Goal: Book appointment/travel/reservation

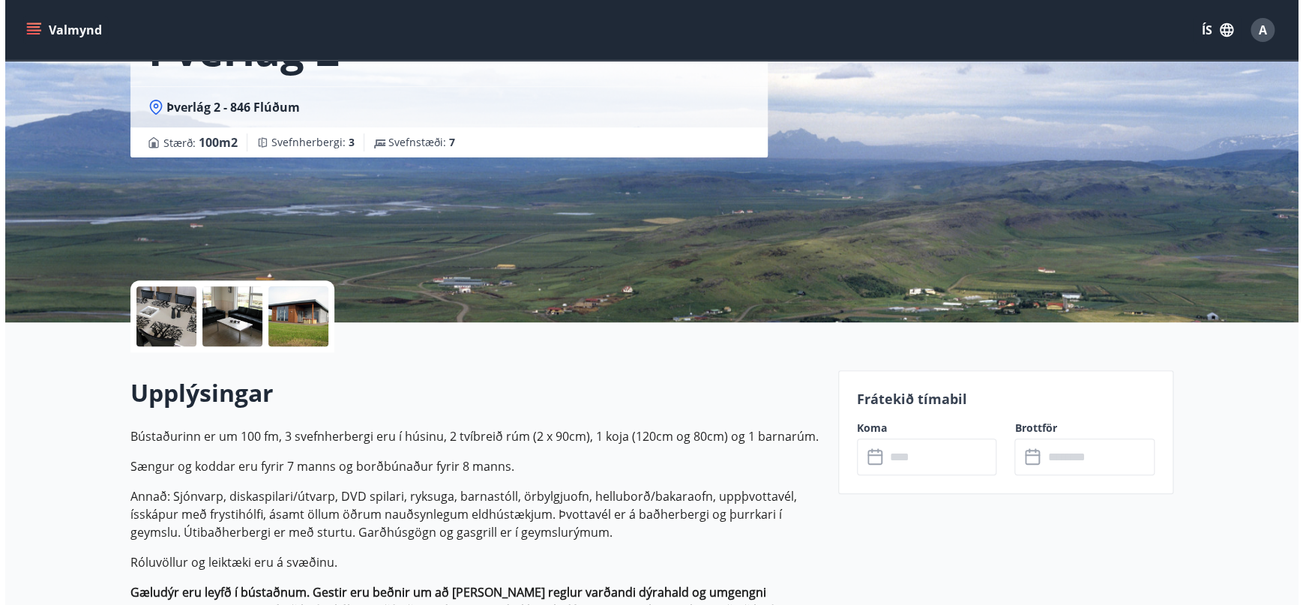
scroll to position [181, 0]
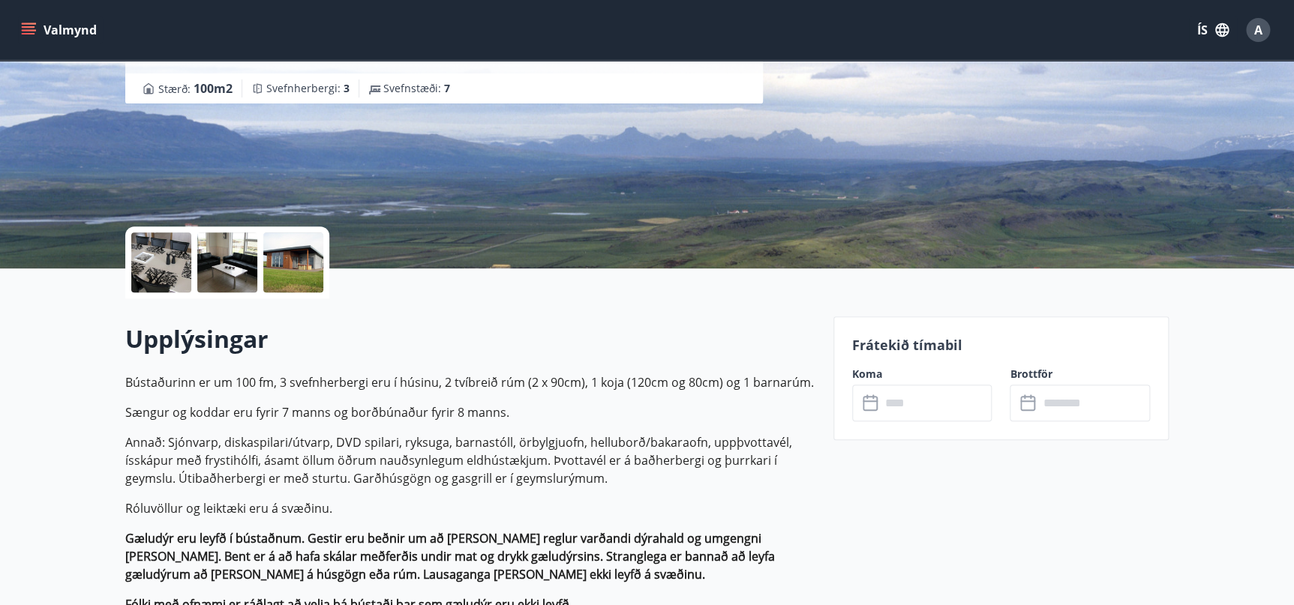
click at [151, 290] on div at bounding box center [161, 262] width 60 height 60
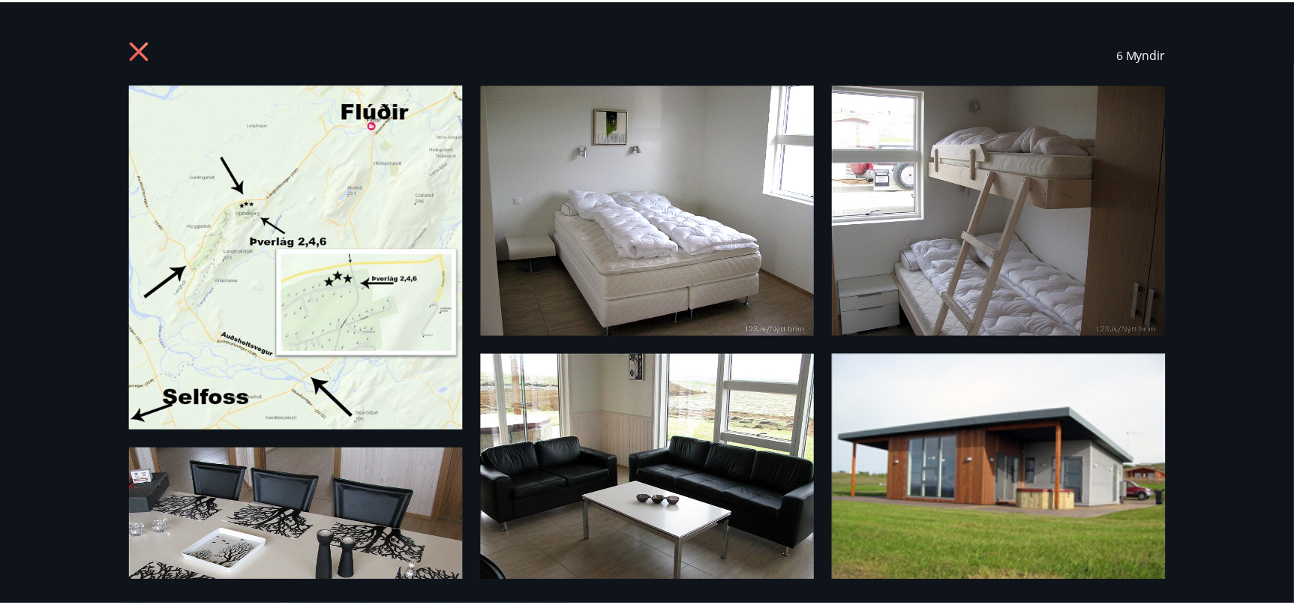
scroll to position [123, 0]
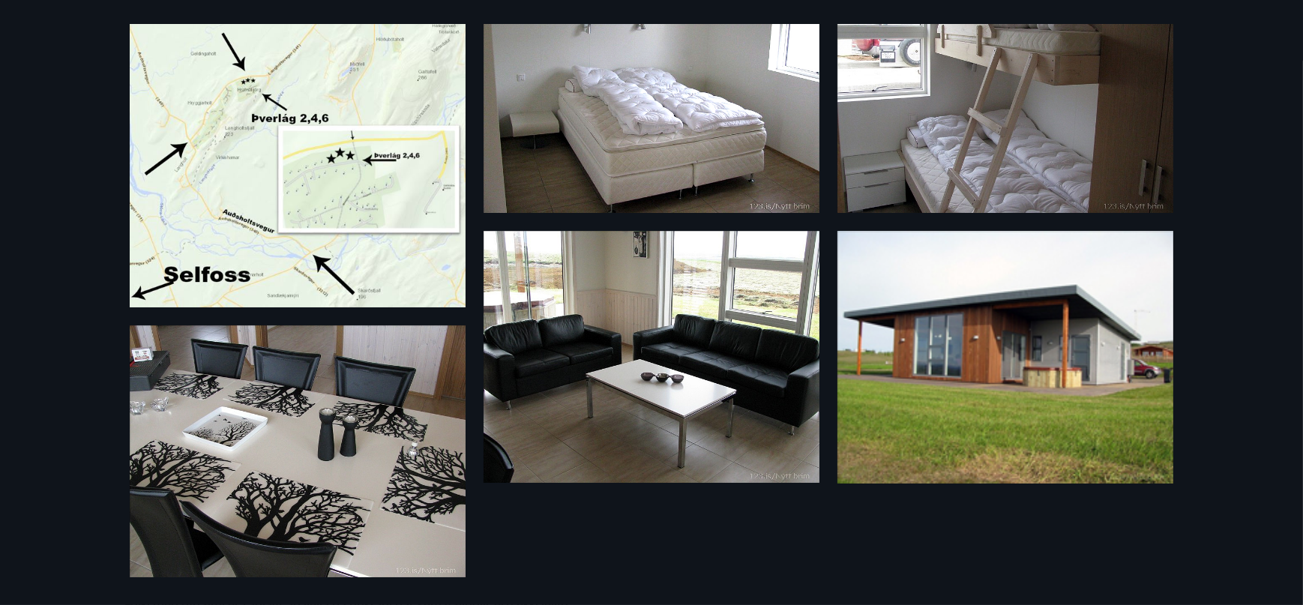
click at [1239, 88] on div "6 Myndir" at bounding box center [651, 302] width 1303 height 605
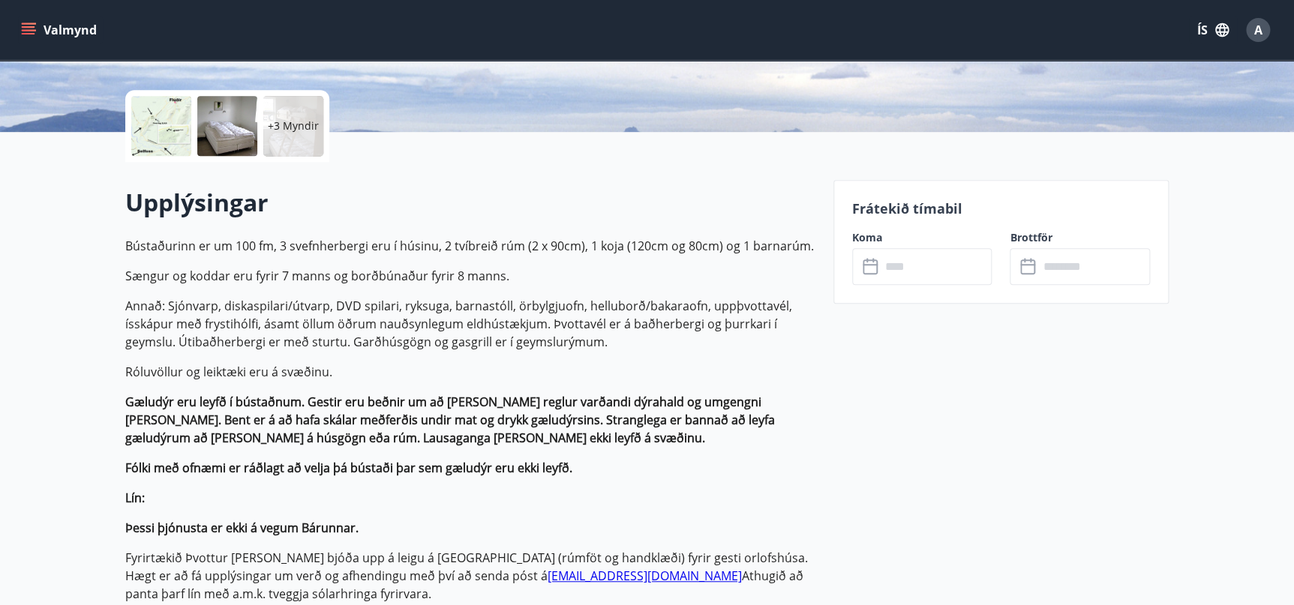
scroll to position [0, 0]
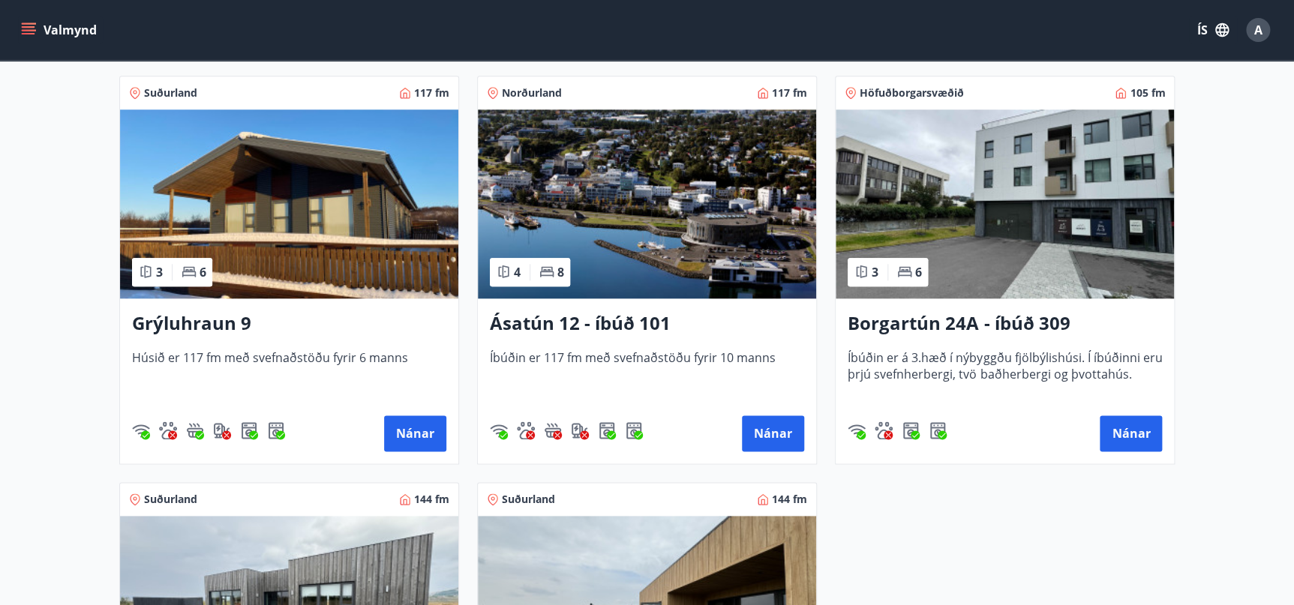
scroll to position [682, 0]
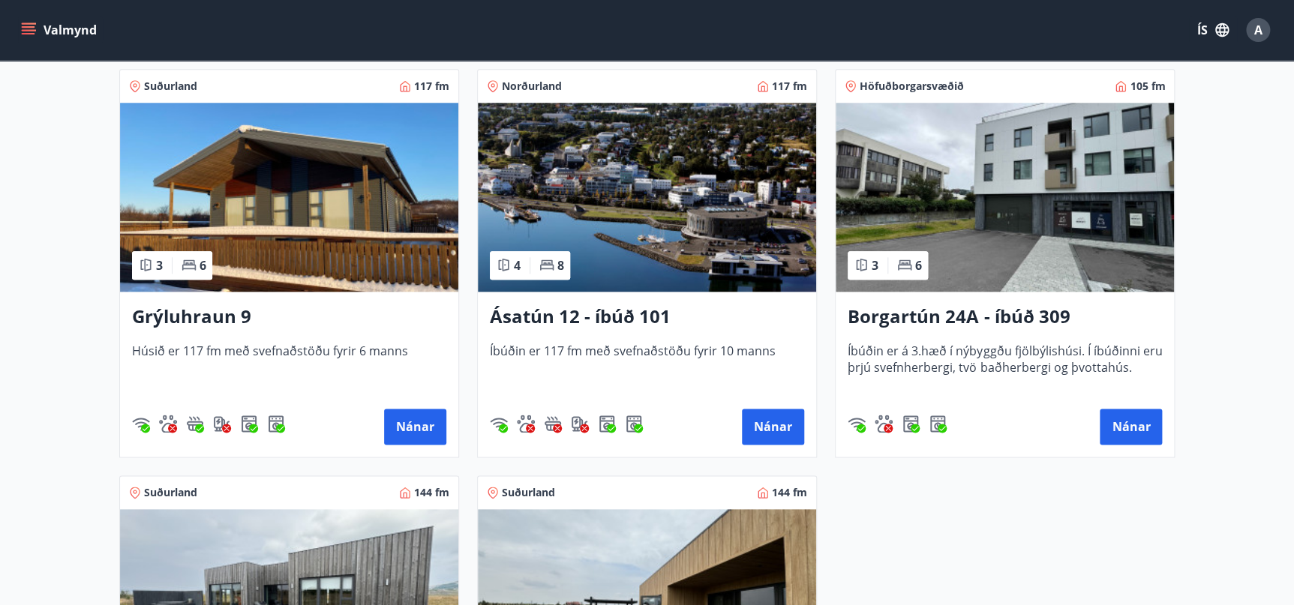
click at [144, 82] on span "Suðurland" at bounding box center [170, 86] width 53 height 15
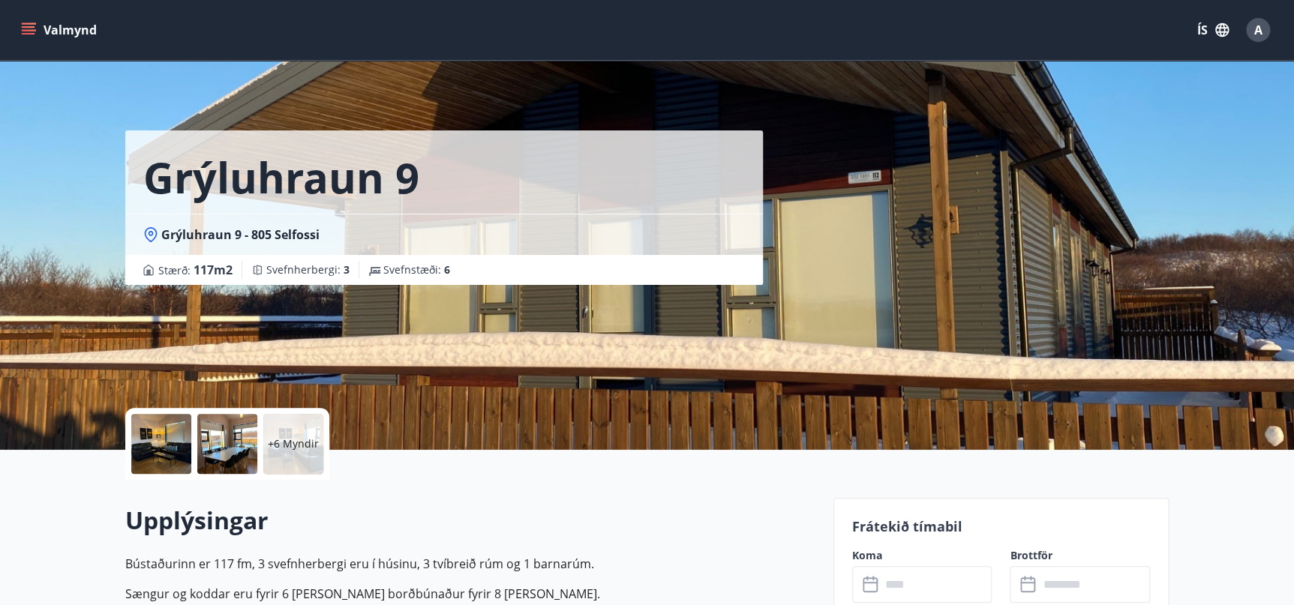
click at [169, 232] on span "Grýluhraun 9 - 805 Selfossi" at bounding box center [240, 234] width 158 height 16
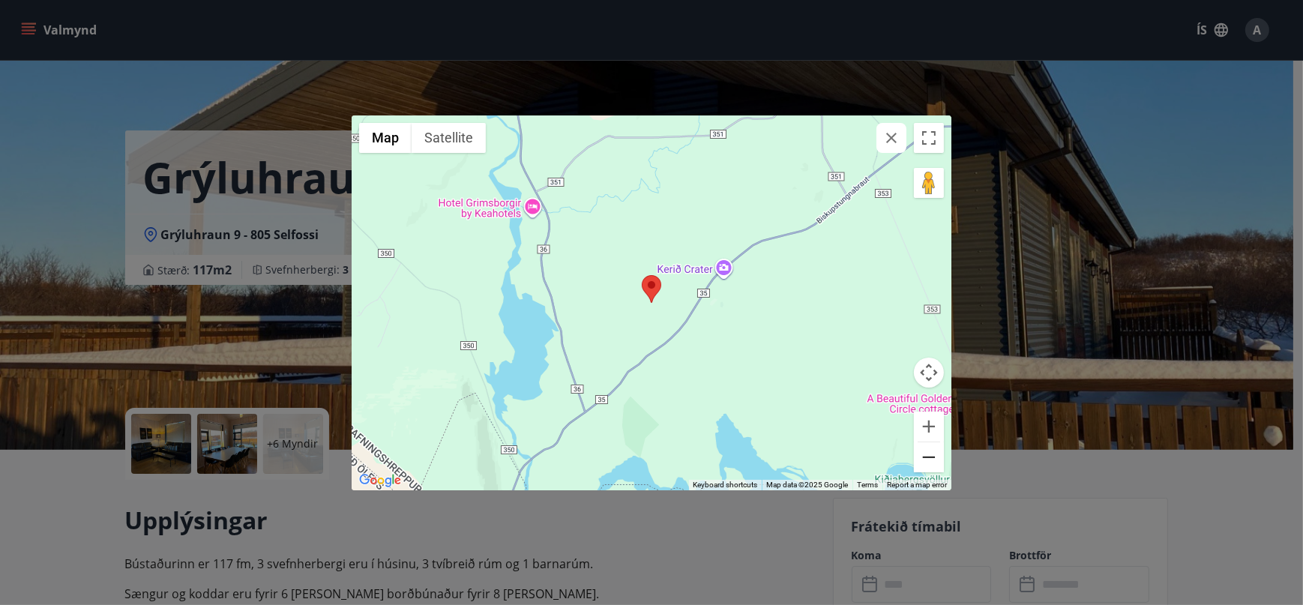
click at [925, 457] on button "Zoom out" at bounding box center [929, 457] width 30 height 30
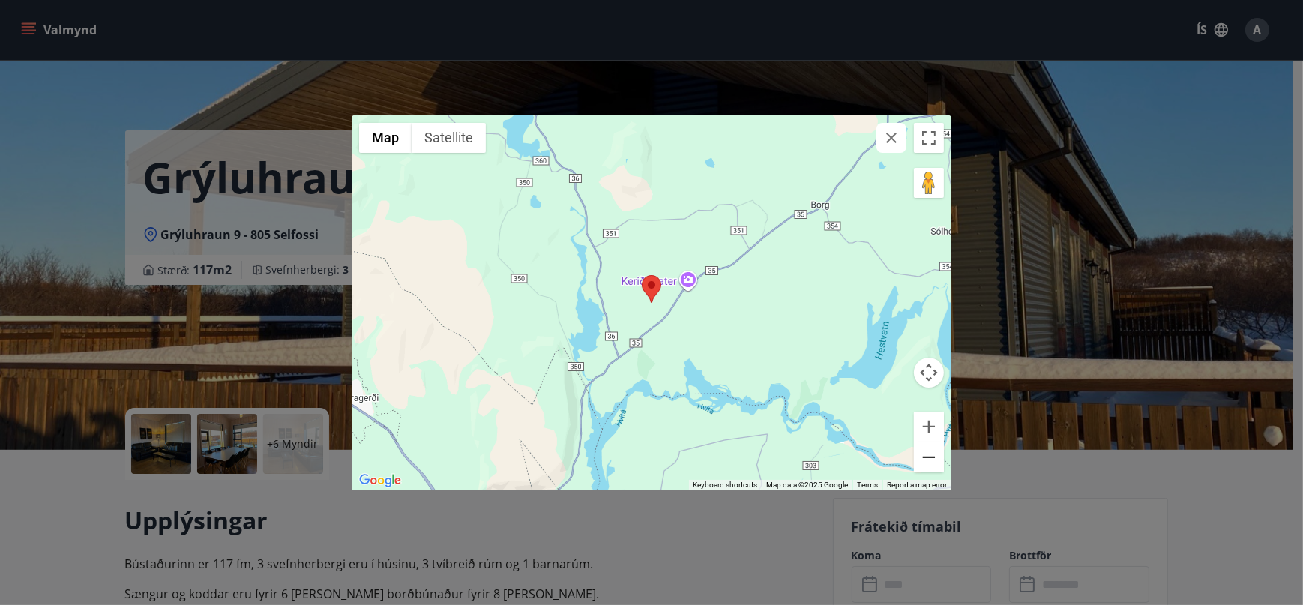
click at [925, 457] on button "Zoom out" at bounding box center [929, 457] width 30 height 30
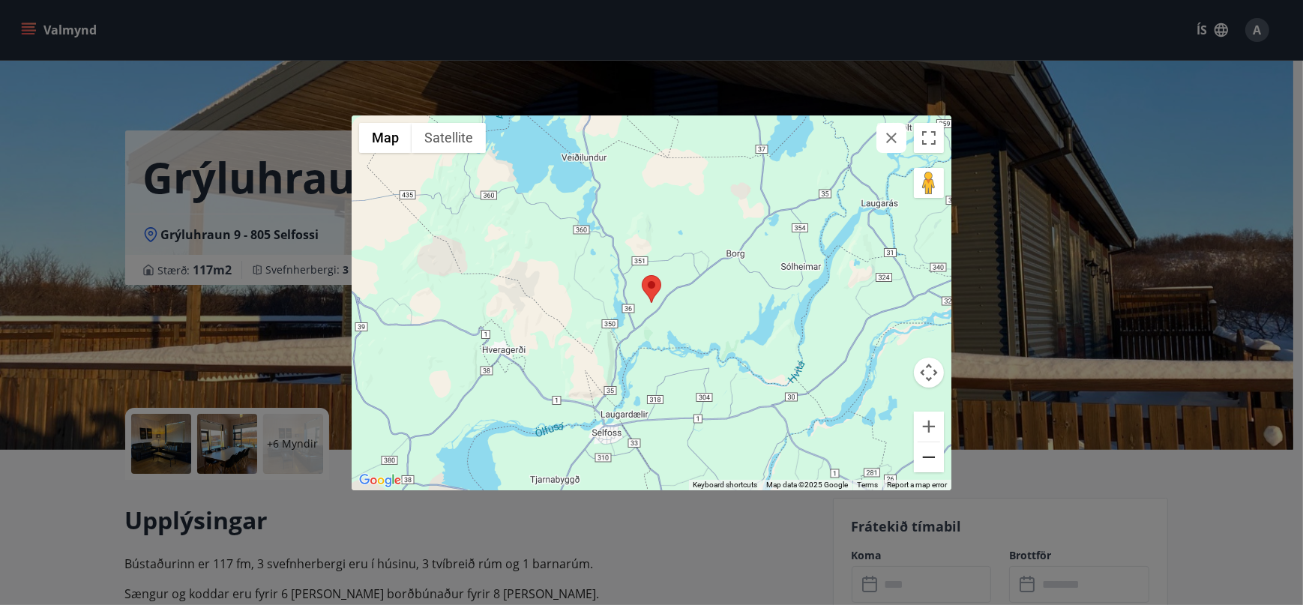
click at [925, 457] on button "Zoom out" at bounding box center [929, 457] width 30 height 30
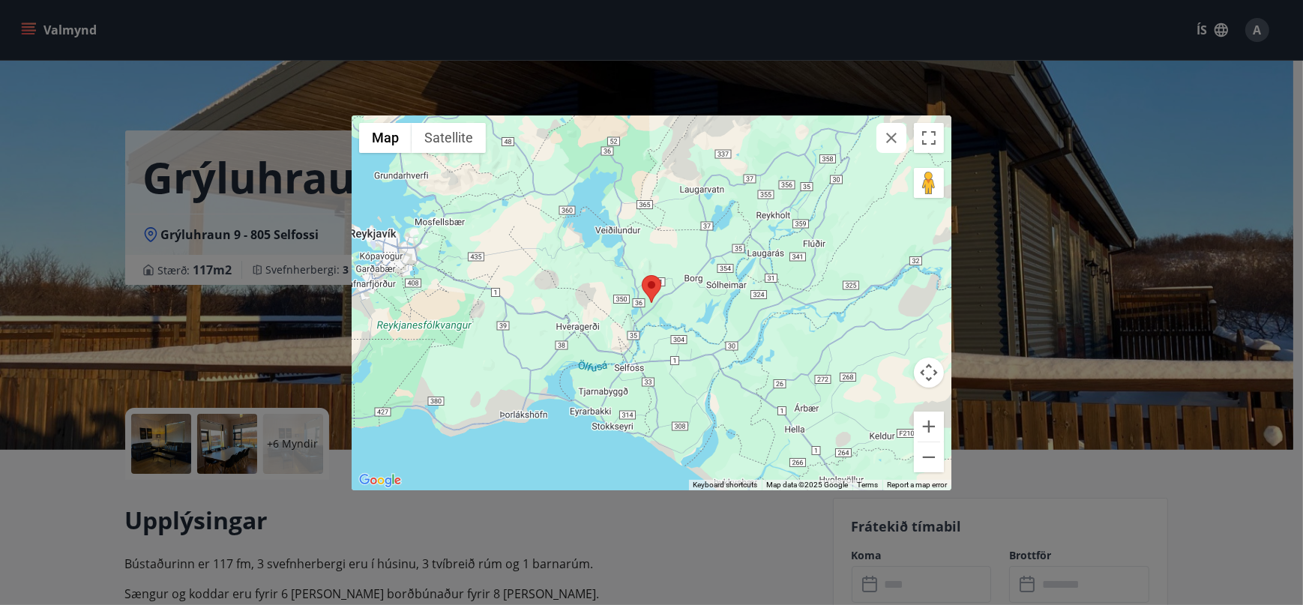
click at [886, 129] on icon "button" at bounding box center [892, 138] width 18 height 18
